Goal: Transaction & Acquisition: Purchase product/service

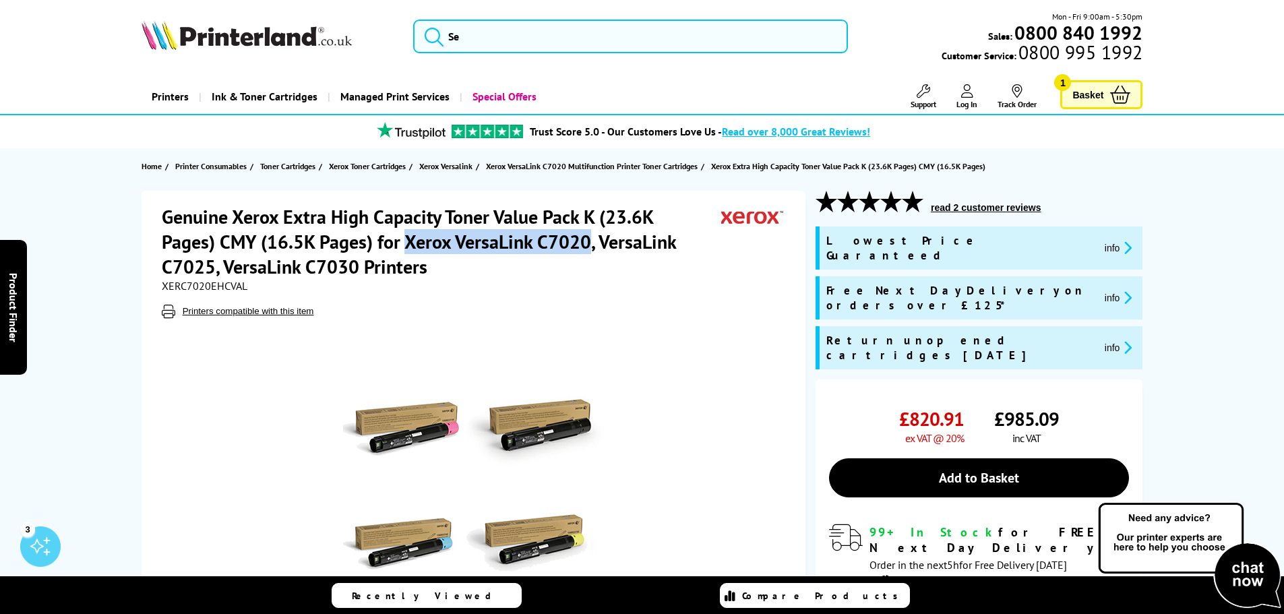
drag, startPoint x: 408, startPoint y: 240, endPoint x: 586, endPoint y: 239, distance: 178.0
click at [588, 243] on h1 "Genuine Xerox Extra High Capacity Toner Value Pack K (23.6K Pages) CMY (16.5K P…" at bounding box center [442, 241] width 560 height 75
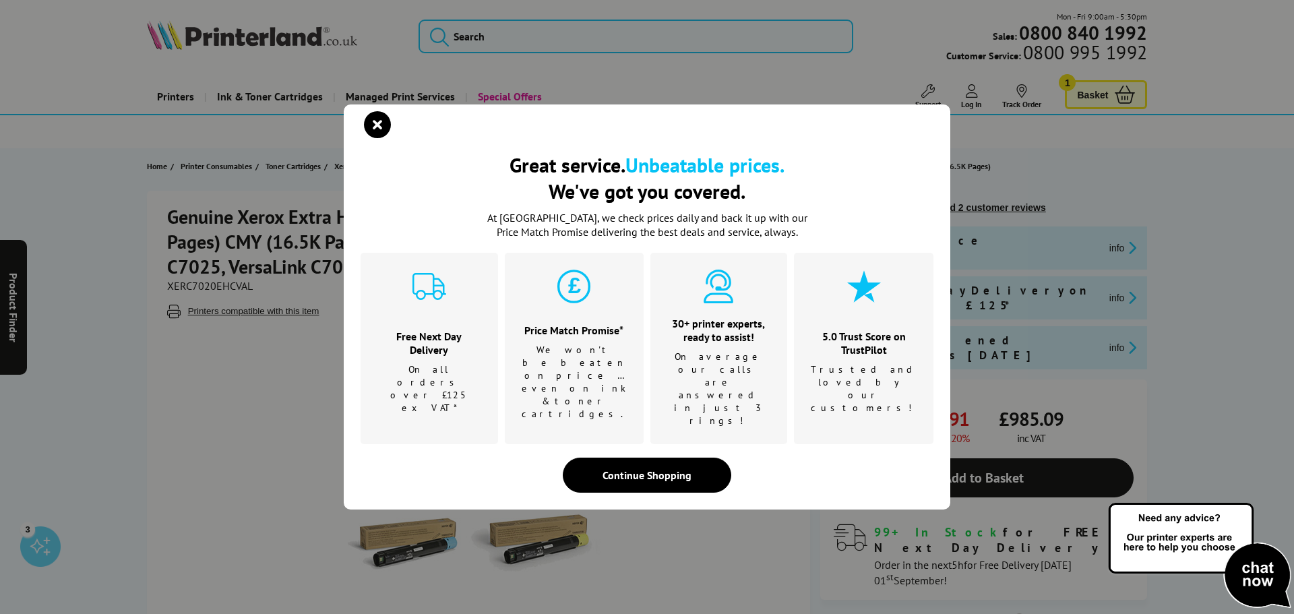
copy h1 "Xerox VersaLink C7020"
click at [382, 138] on icon "close modal" at bounding box center [377, 124] width 27 height 27
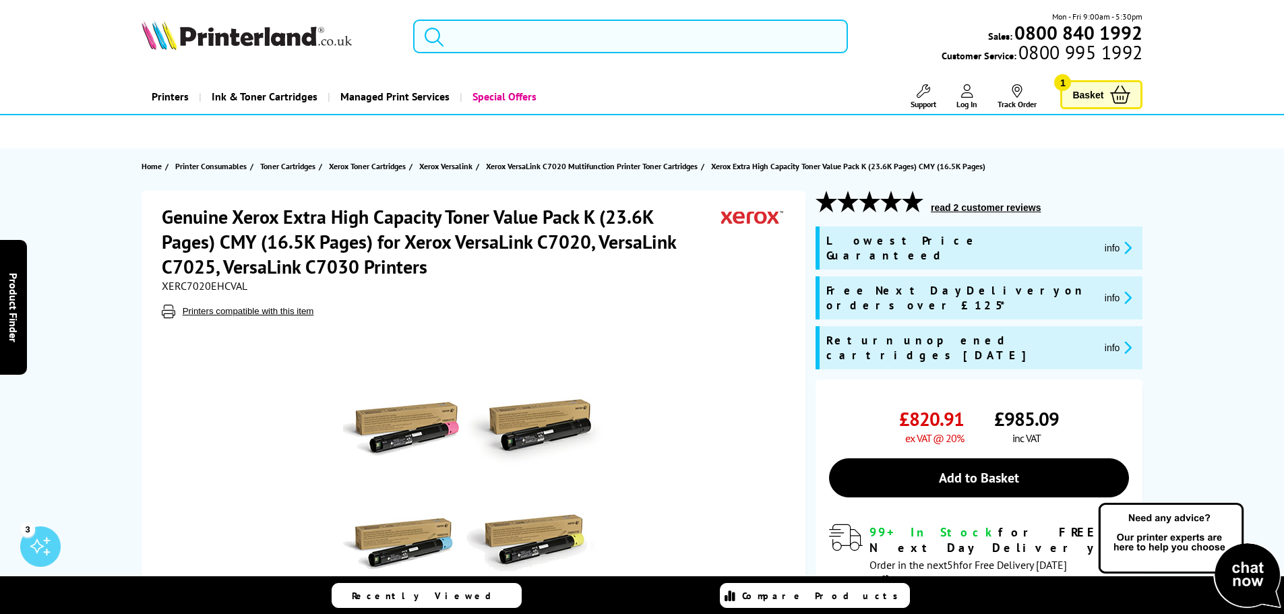
click at [481, 30] on input "search" at bounding box center [630, 37] width 435 height 34
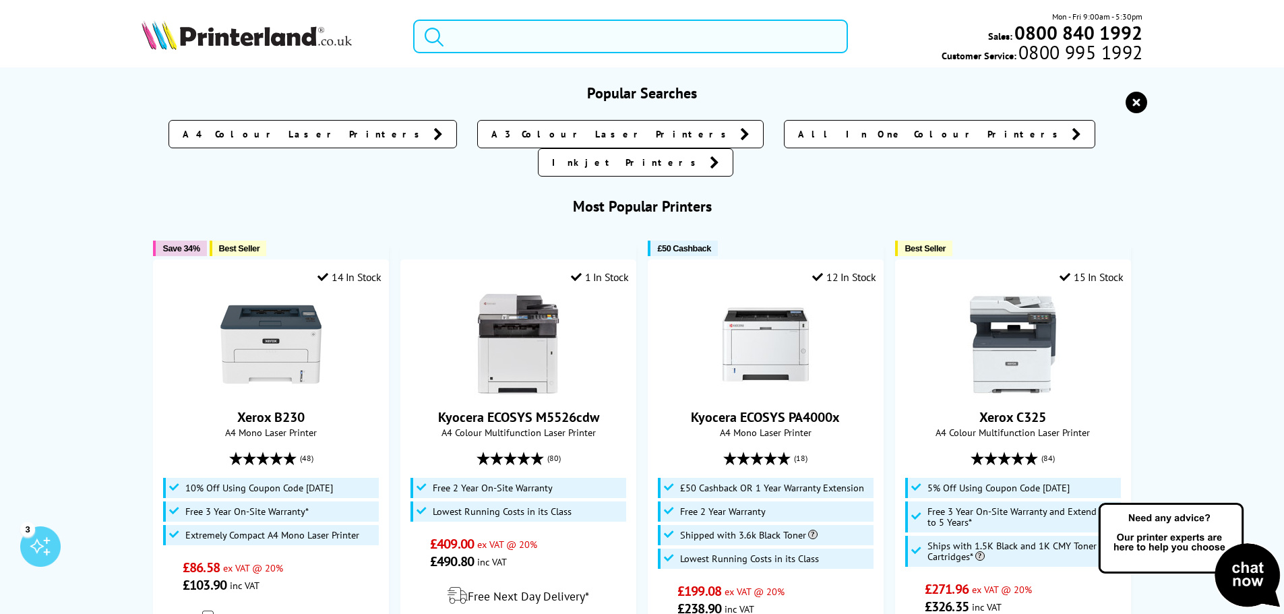
paste input "Xerox VersaLink C7020"
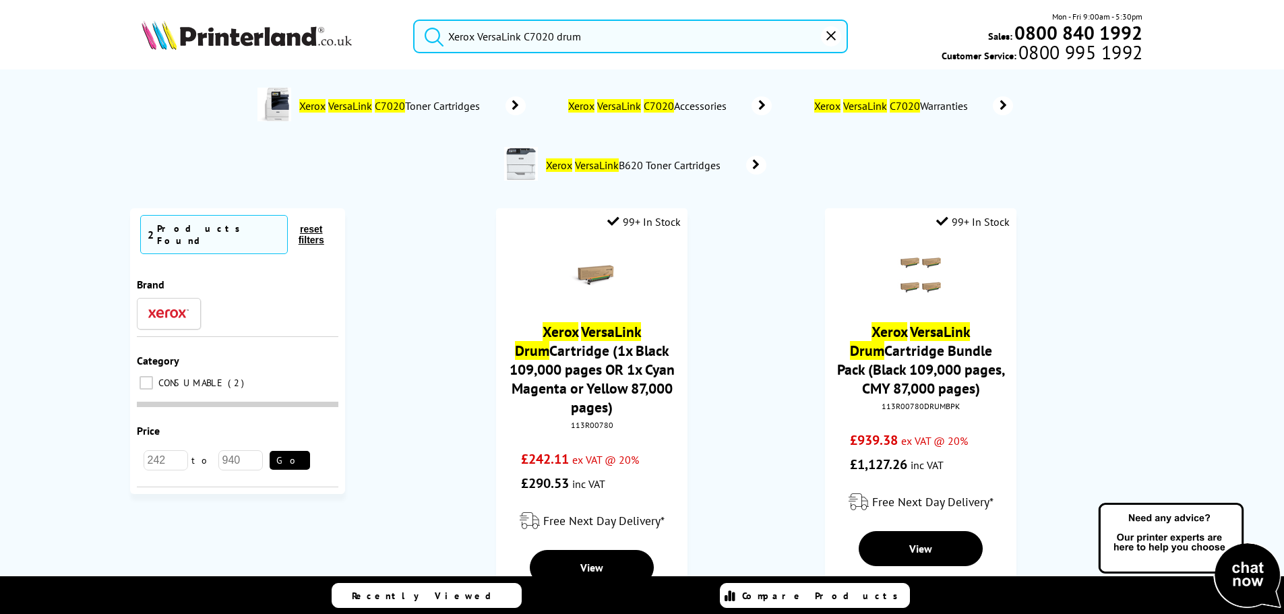
type input "Xerox VersaLink C7020 drum"
click at [414, 20] on button "submit" at bounding box center [431, 35] width 34 height 30
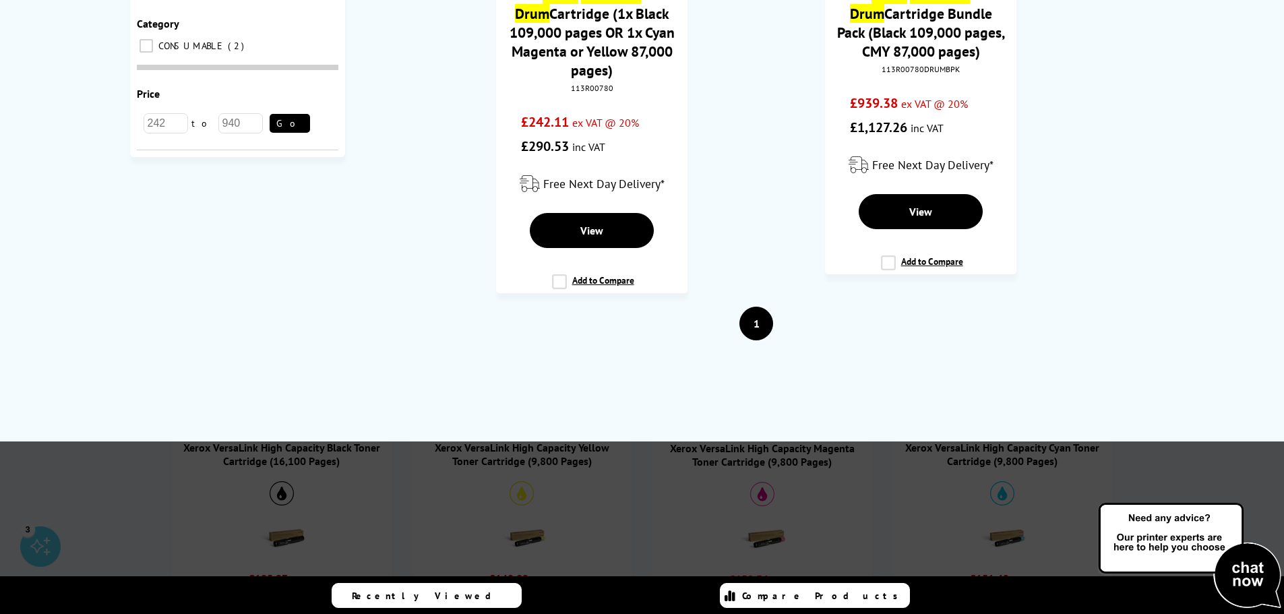
scroll to position [67, 0]
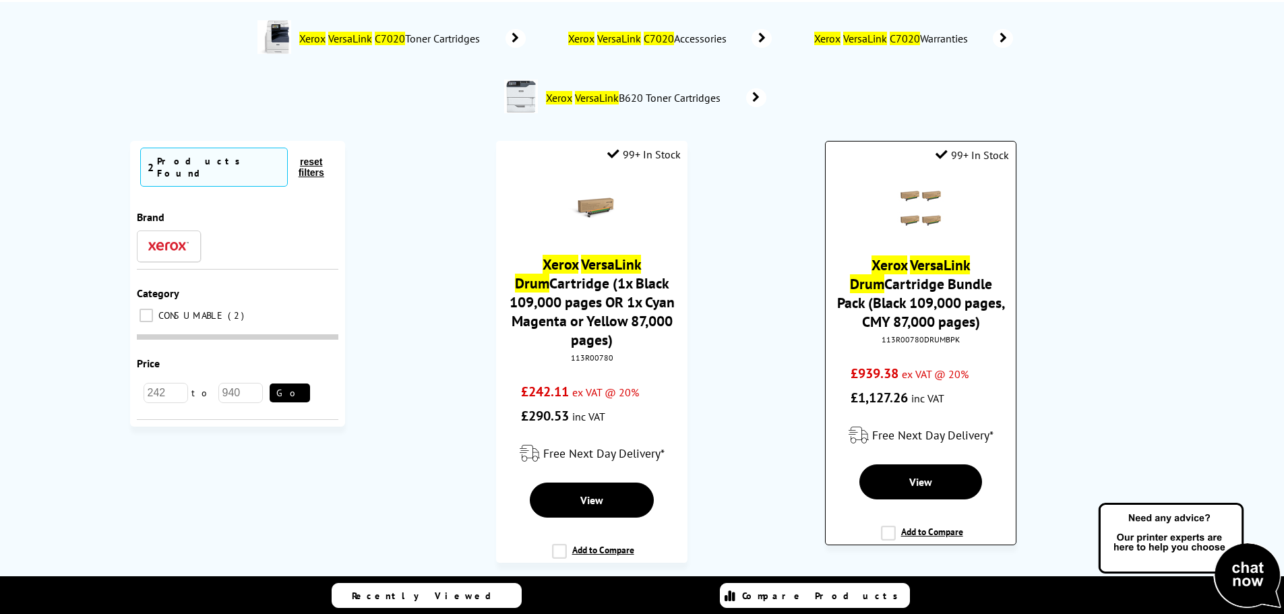
click at [929, 202] on img at bounding box center [920, 208] width 47 height 47
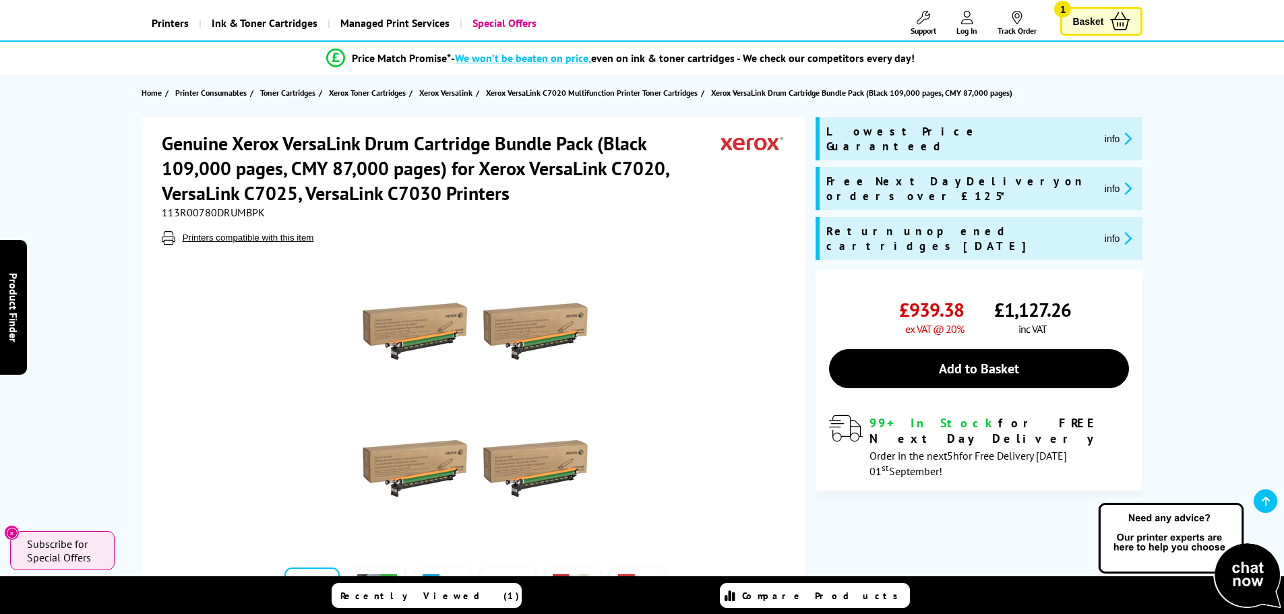
scroll to position [67, 0]
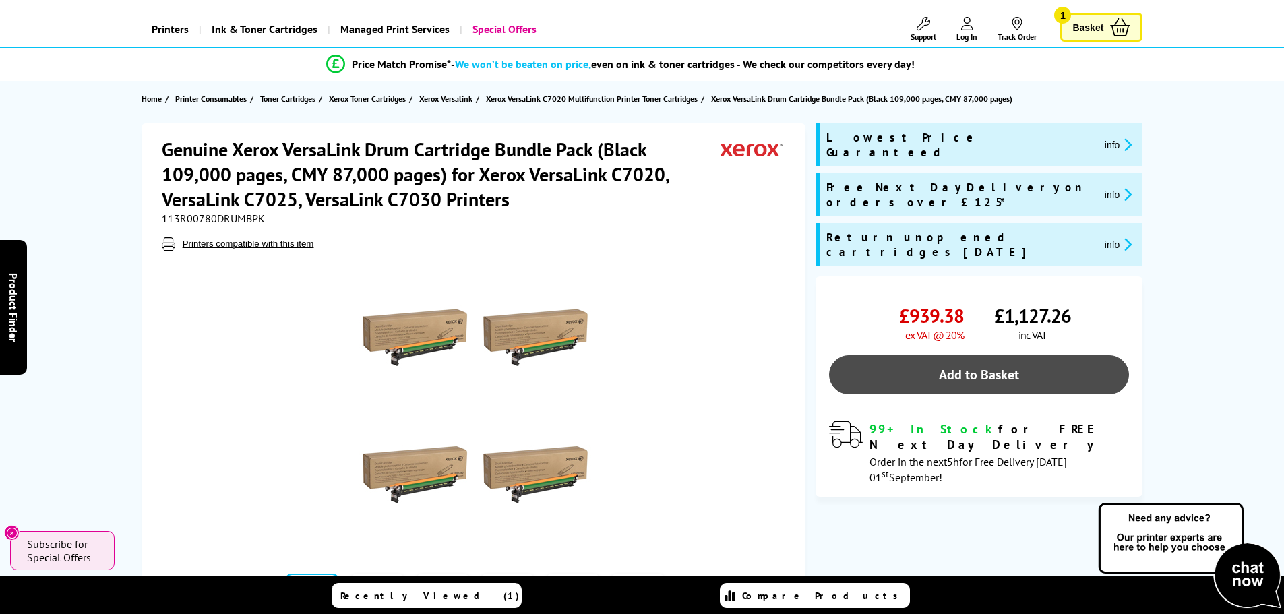
click at [990, 355] on link "Add to Basket" at bounding box center [979, 374] width 300 height 39
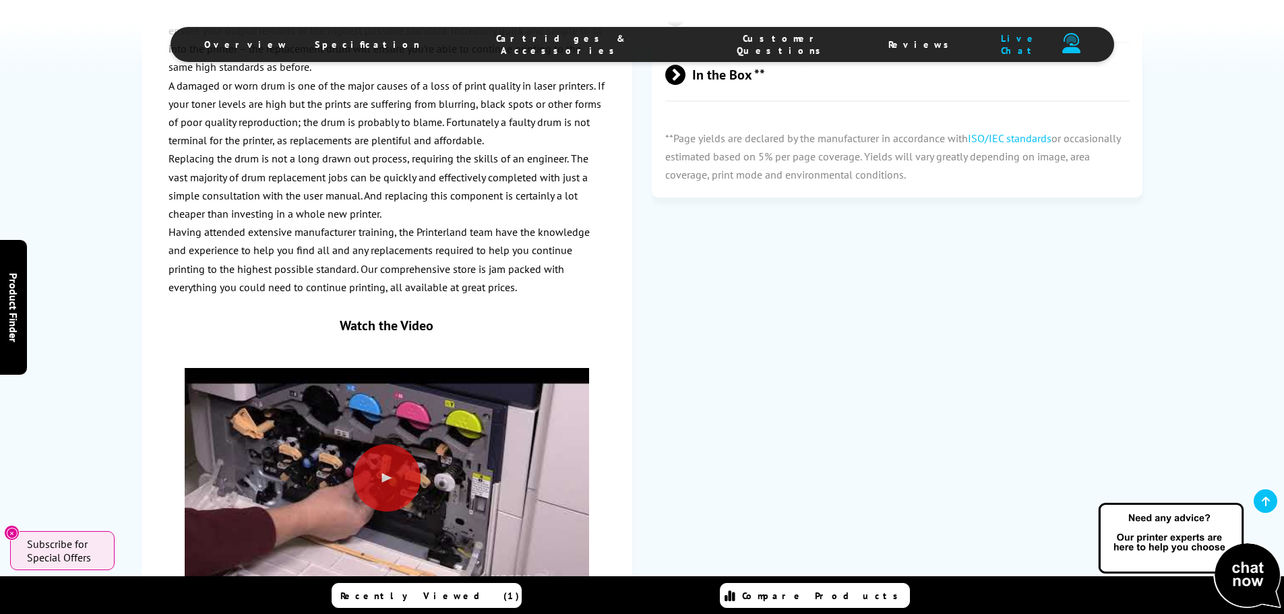
scroll to position [1483, 0]
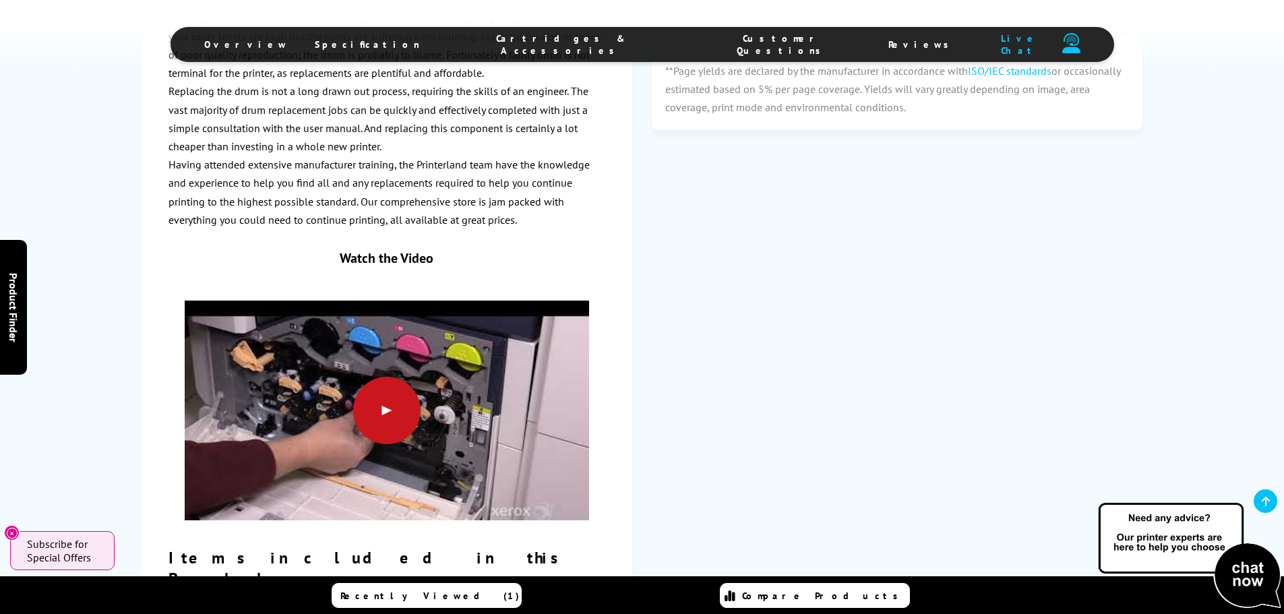
click at [376, 384] on div at bounding box center [386, 410] width 67 height 67
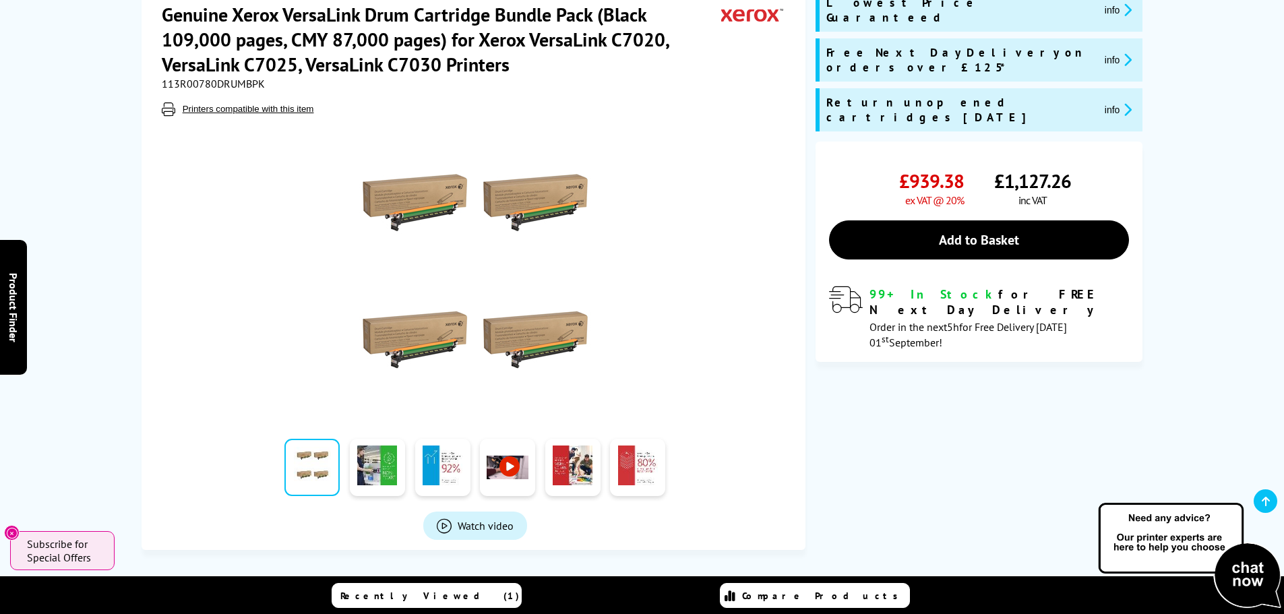
scroll to position [0, 0]
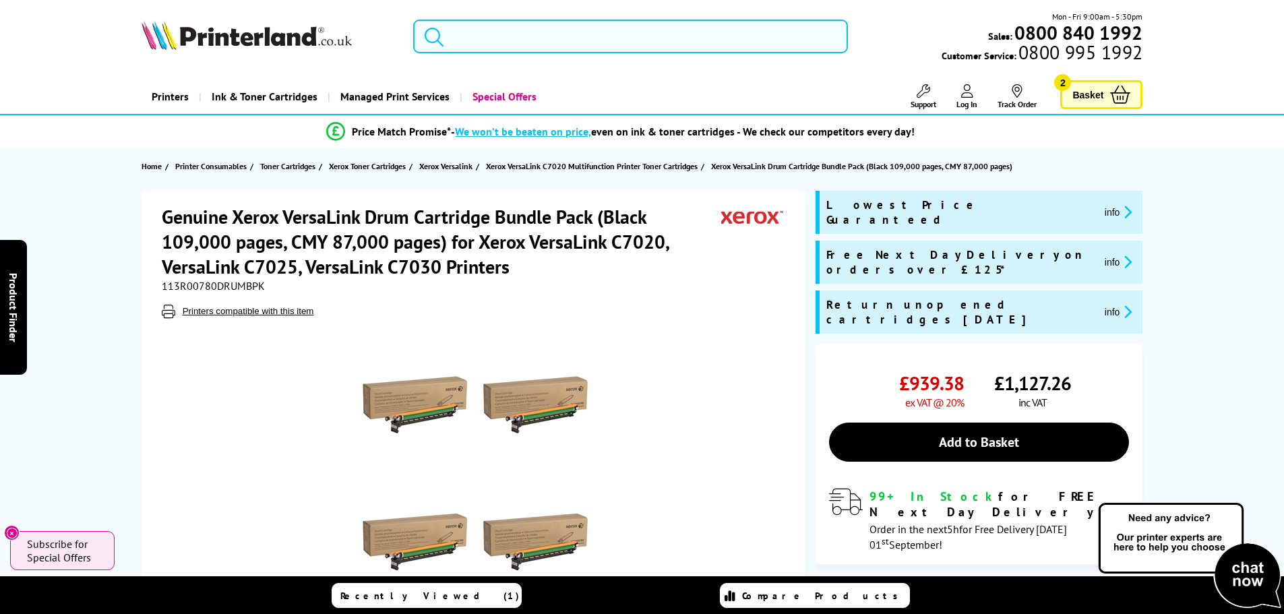
click at [1104, 95] on link "Basket 2" at bounding box center [1102, 94] width 82 height 29
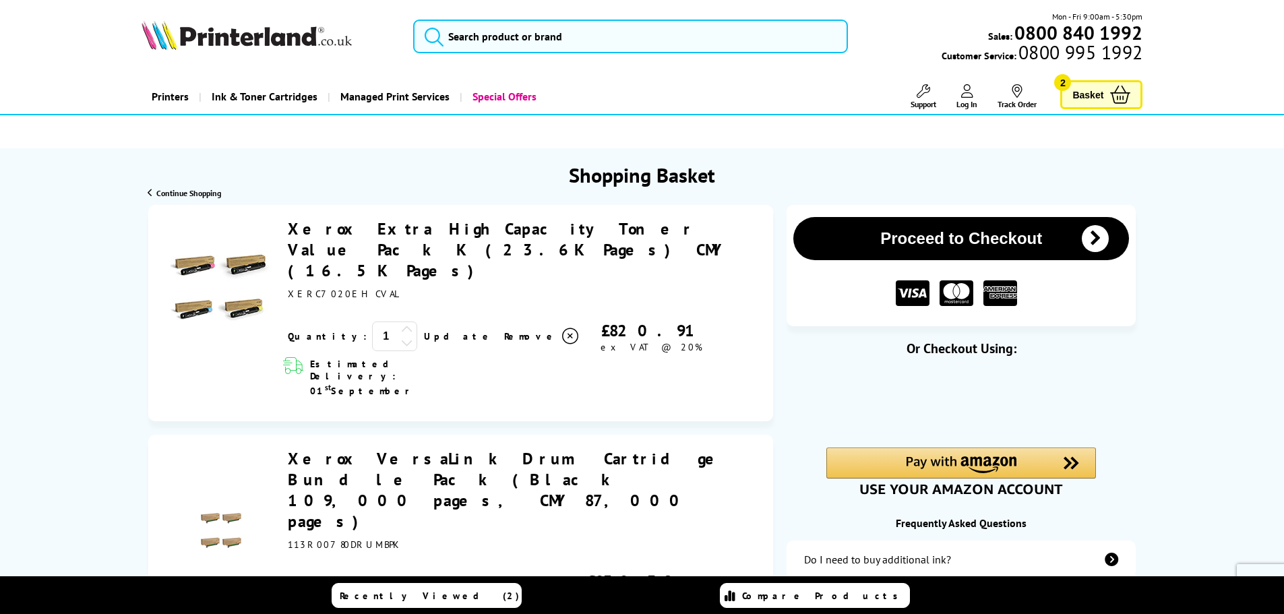
click at [645, 448] on link "Xerox VersaLink Drum Cartridge Bundle Pack (Black 109,000 pages, CMY 87,000 pag…" at bounding box center [508, 490] width 440 height 84
